Goal: Task Accomplishment & Management: Complete application form

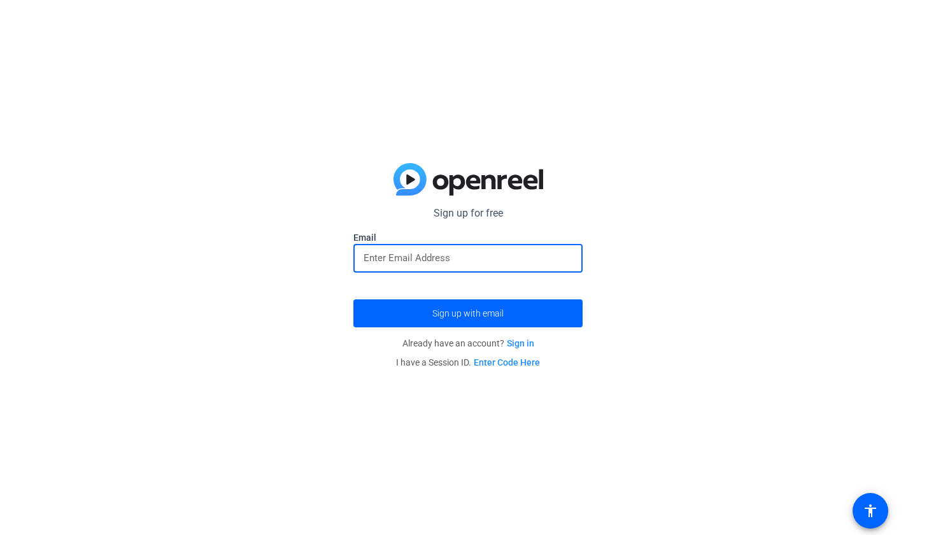
click at [482, 266] on input "email" at bounding box center [468, 257] width 209 height 15
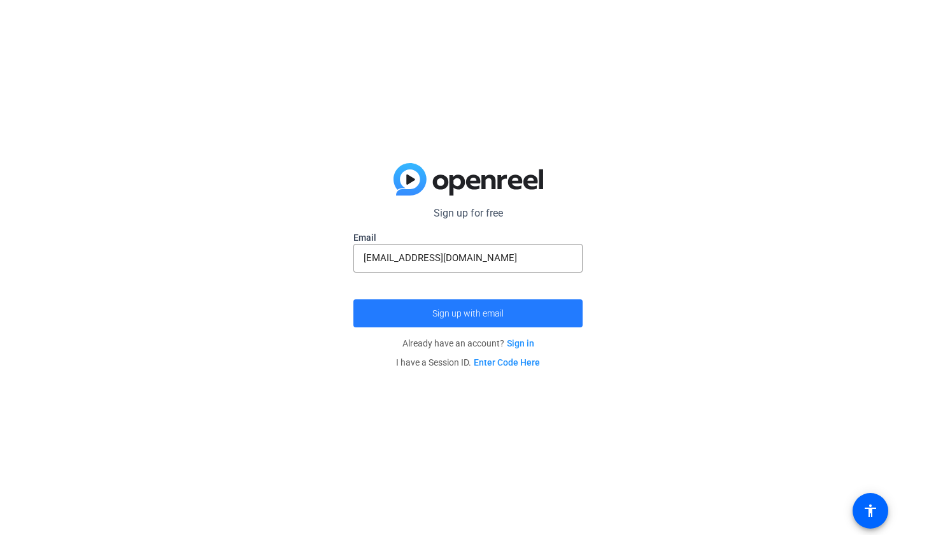
click at [532, 309] on span "submit" at bounding box center [467, 313] width 229 height 31
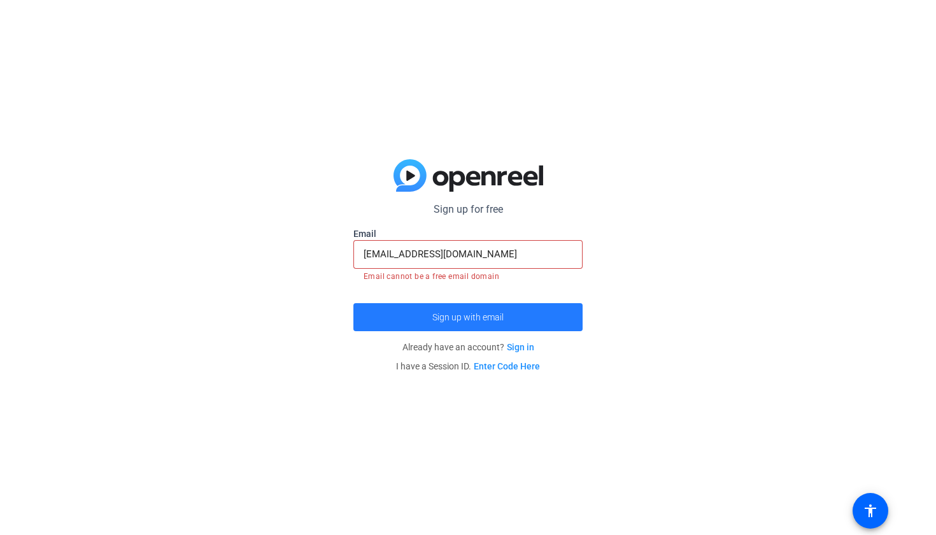
click at [531, 313] on span "submit" at bounding box center [467, 317] width 229 height 31
click at [514, 312] on span "submit" at bounding box center [467, 317] width 229 height 31
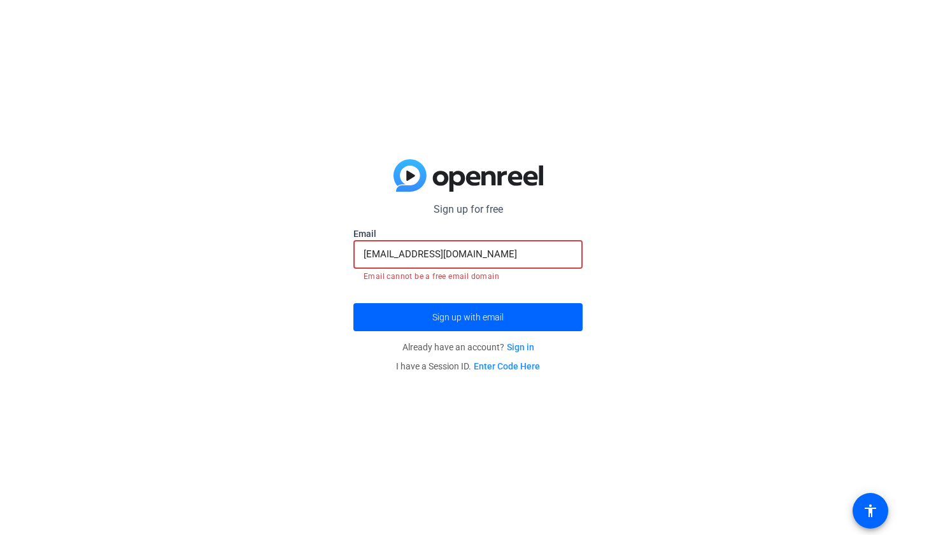
drag, startPoint x: 438, startPoint y: 254, endPoint x: 353, endPoint y: 258, distance: 85.4
click at [353, 258] on div "Sign up for free Email [EMAIL_ADDRESS][DOMAIN_NAME] Email cannot be a free emai…" at bounding box center [468, 267] width 936 height 535
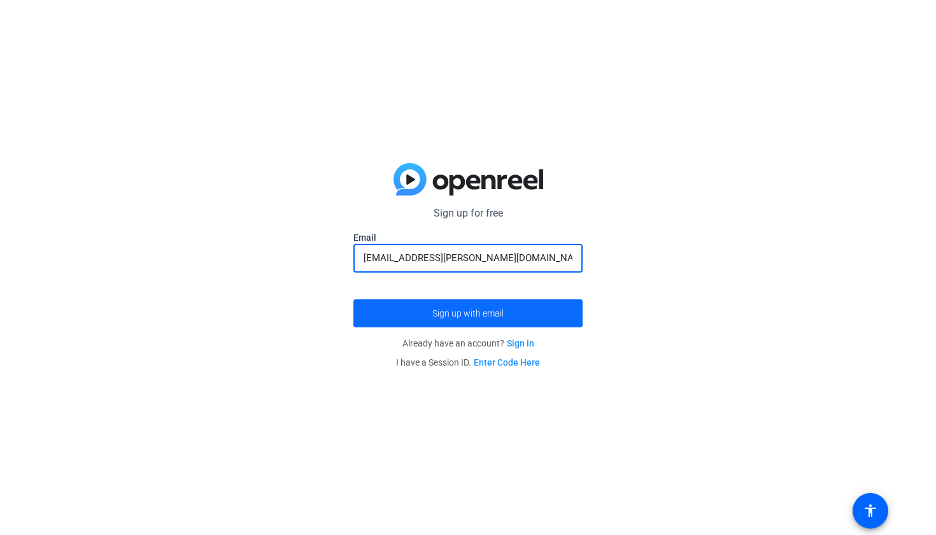
type input "[EMAIL_ADDRESS][PERSON_NAME][DOMAIN_NAME]"
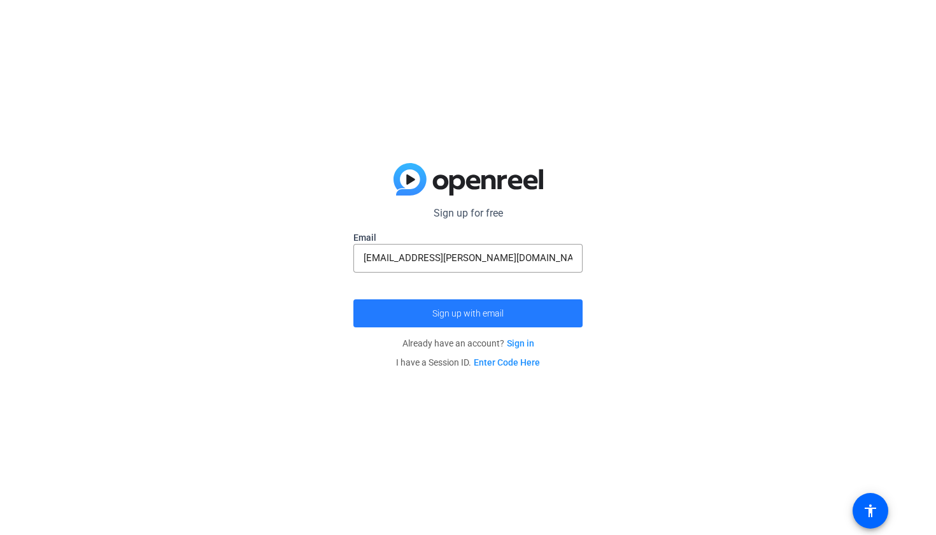
click at [398, 312] on span "submit" at bounding box center [467, 313] width 229 height 31
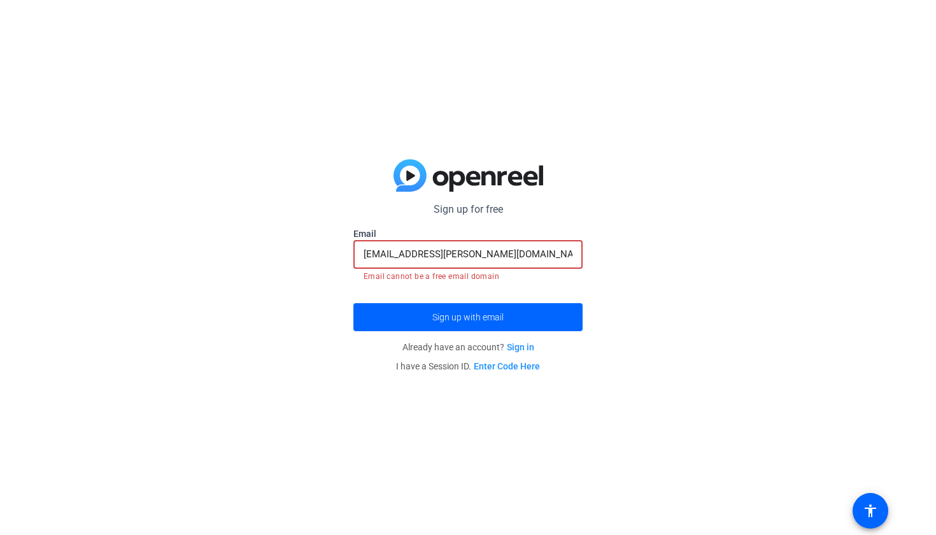
drag, startPoint x: 501, startPoint y: 261, endPoint x: 362, endPoint y: 257, distance: 139.5
click at [362, 257] on div "[EMAIL_ADDRESS][PERSON_NAME][DOMAIN_NAME]" at bounding box center [467, 254] width 229 height 29
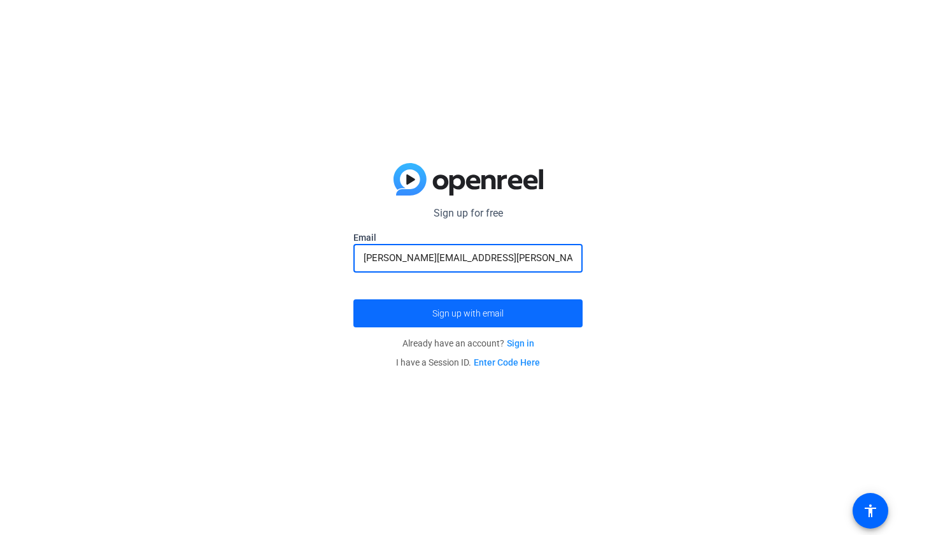
type input "[PERSON_NAME][EMAIL_ADDRESS][PERSON_NAME]"
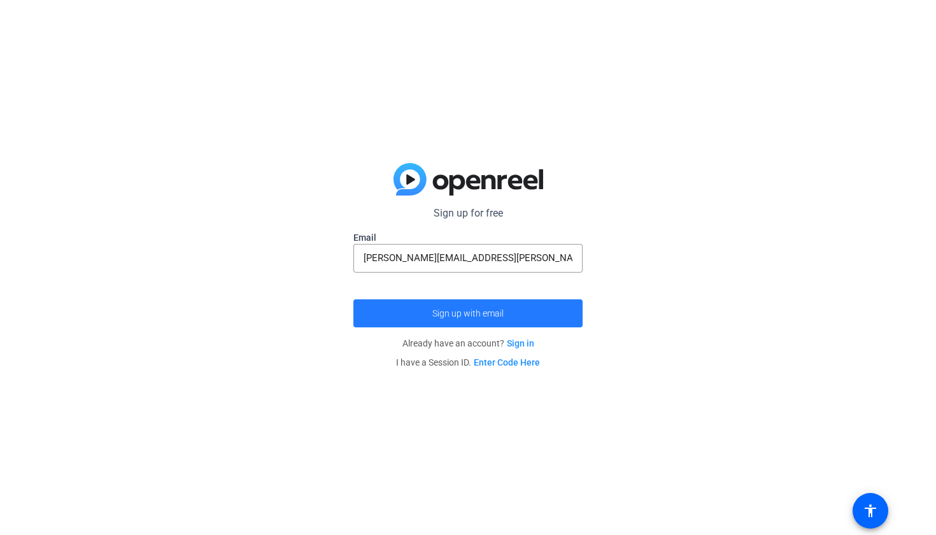
click at [408, 320] on span "submit" at bounding box center [467, 313] width 229 height 31
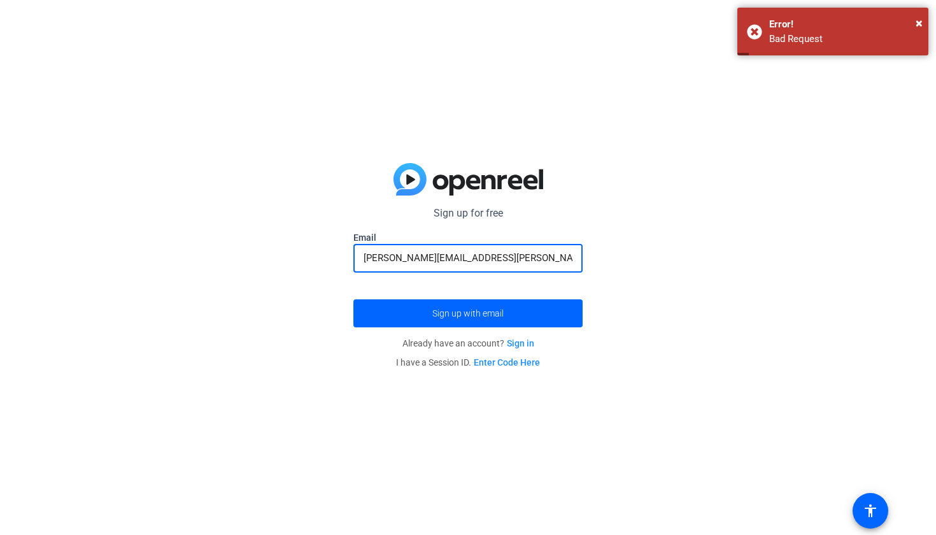
drag, startPoint x: 495, startPoint y: 260, endPoint x: 329, endPoint y: 257, distance: 166.9
click at [329, 257] on div "Sign up for free Email [PERSON_NAME][EMAIL_ADDRESS][PERSON_NAME] Sign up with e…" at bounding box center [468, 267] width 936 height 535
